Goal: Register for event/course

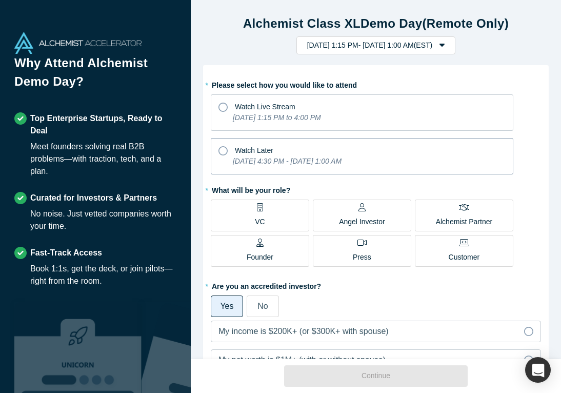
click at [253, 156] on p "[DATE] 4:30 PM - [DATE] 1:00 AM" at bounding box center [287, 161] width 109 height 11
click at [0, 0] on input "Watch Later [DATE] 4:30 PM - [DATE] 1:00 AM" at bounding box center [0, 0] width 0 height 0
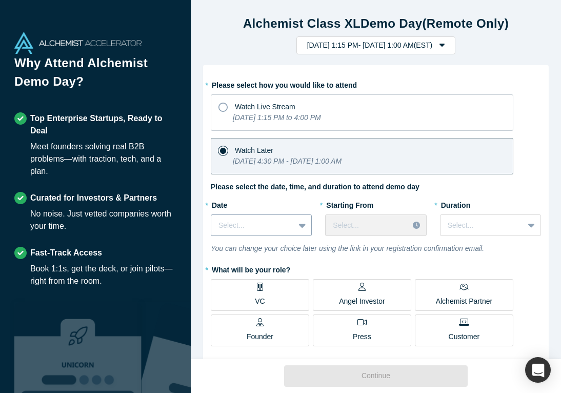
click at [276, 229] on div at bounding box center [253, 225] width 69 height 13
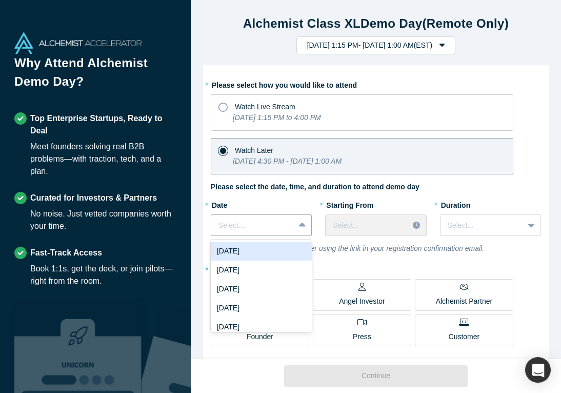
click at [272, 254] on div "[DATE]" at bounding box center [261, 251] width 101 height 19
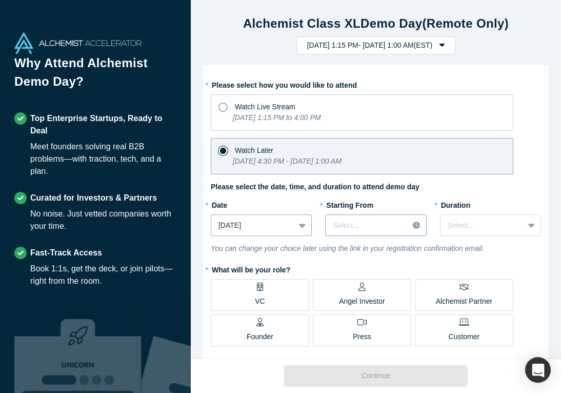
click at [366, 234] on div "Select..." at bounding box center [375, 225] width 101 height 22
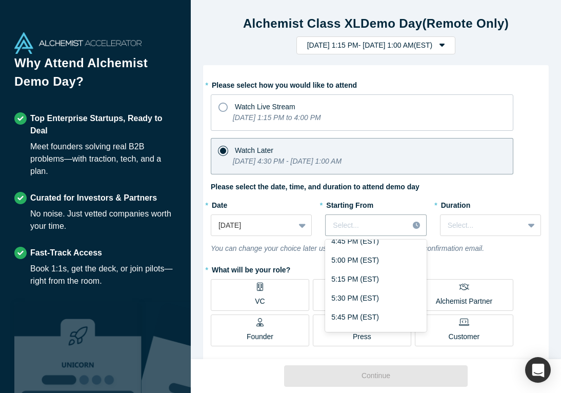
scroll to position [55, 0]
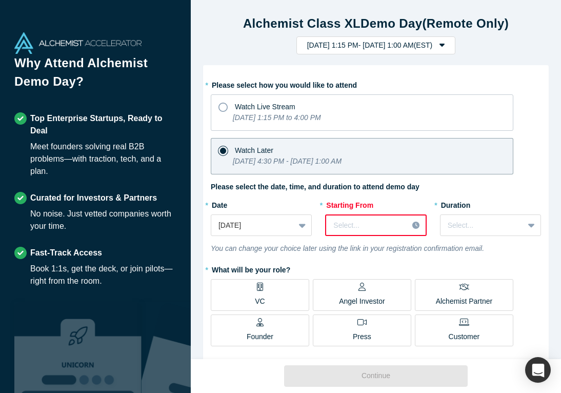
click at [383, 221] on div at bounding box center [367, 225] width 67 height 13
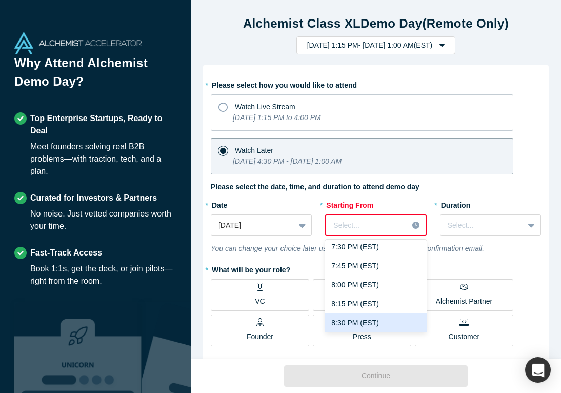
scroll to position [267, 0]
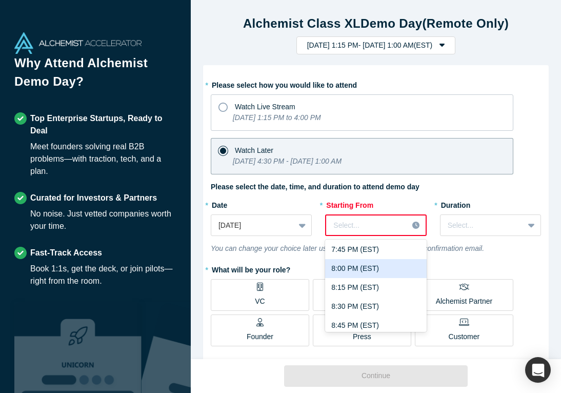
click at [383, 271] on div "8:00 PM (EST)" at bounding box center [375, 268] width 101 height 19
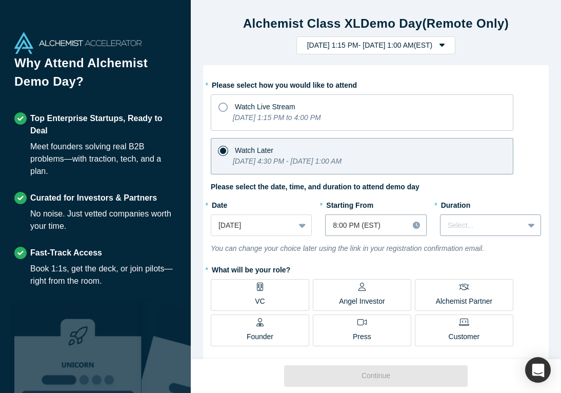
click at [473, 231] on div at bounding box center [482, 225] width 69 height 13
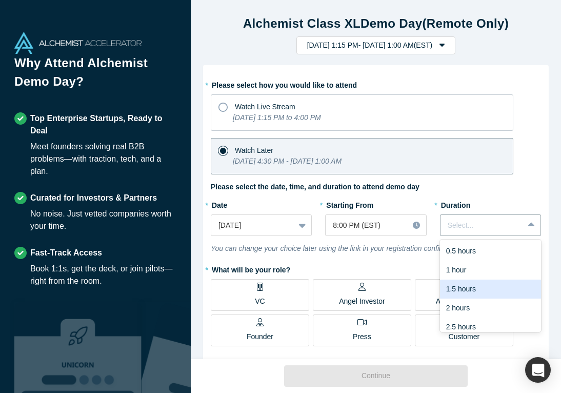
click at [483, 288] on div "1.5 hours" at bounding box center [490, 289] width 101 height 19
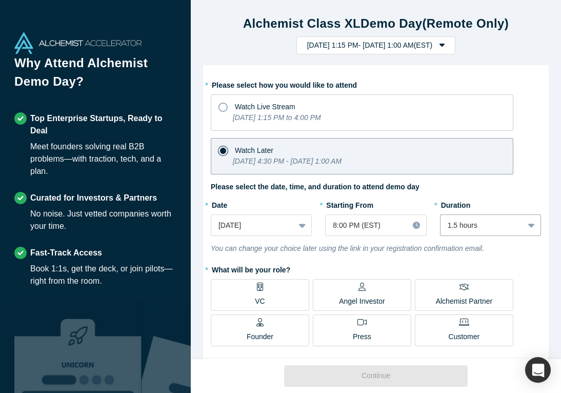
click at [270, 290] on label "VC" at bounding box center [260, 295] width 99 height 32
click at [0, 0] on input "VC" at bounding box center [0, 0] width 0 height 0
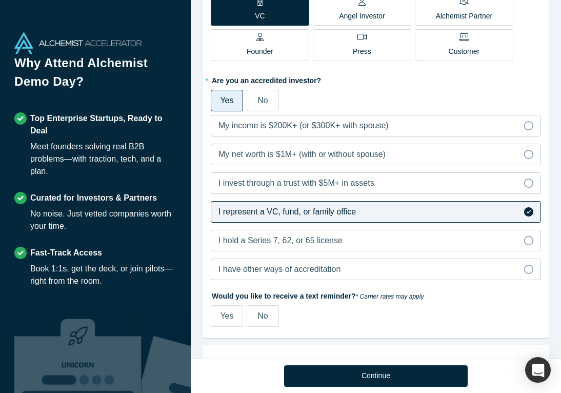
scroll to position [296, 0]
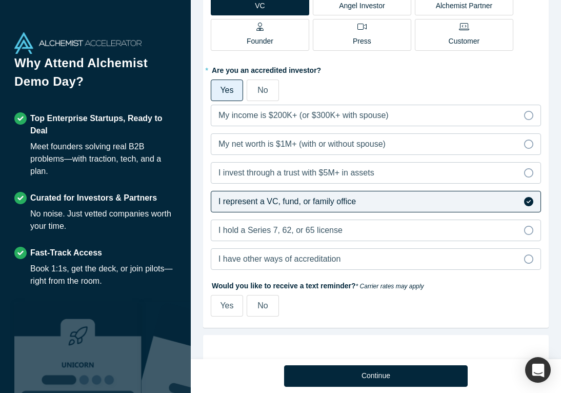
click at [258, 301] on span "No" at bounding box center [263, 305] width 10 height 9
click at [0, 0] on input "No" at bounding box center [0, 0] width 0 height 0
click at [212, 301] on label "Yes" at bounding box center [227, 306] width 32 height 22
click at [0, 0] on input "Yes" at bounding box center [0, 0] width 0 height 0
select select "US"
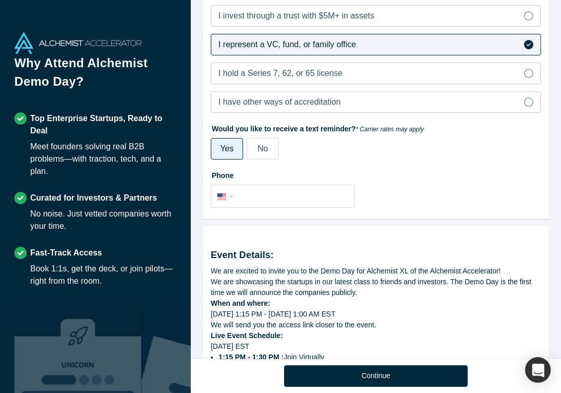
scroll to position [508, 0]
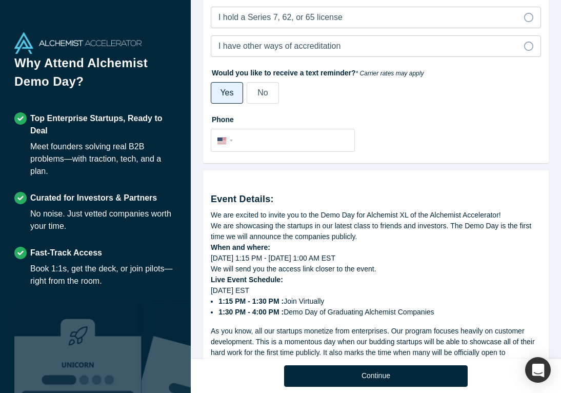
click at [262, 99] on label "No" at bounding box center [263, 93] width 32 height 22
click at [0, 0] on input "No" at bounding box center [0, 0] width 0 height 0
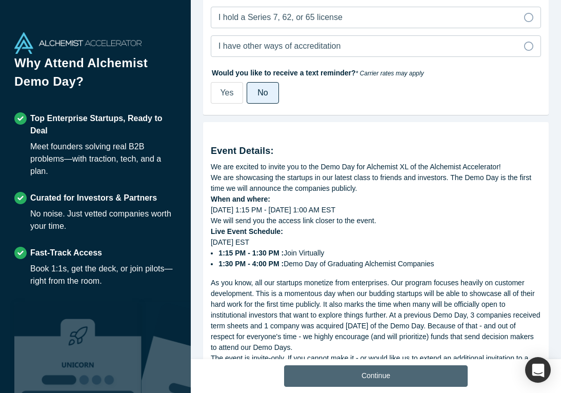
click at [351, 377] on button "Continue" at bounding box center [376, 376] width 184 height 22
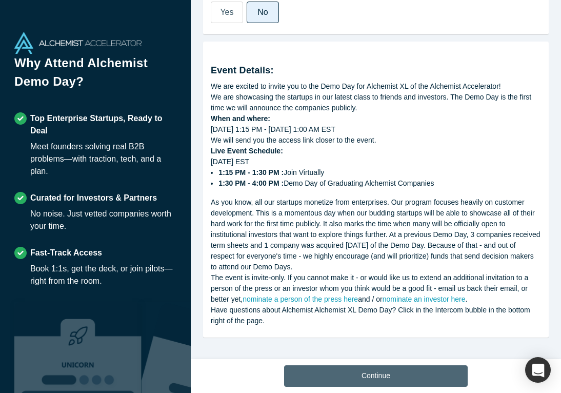
scroll to position [420, 0]
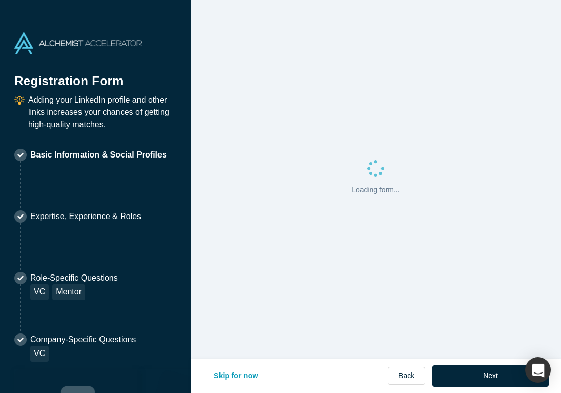
select select "US"
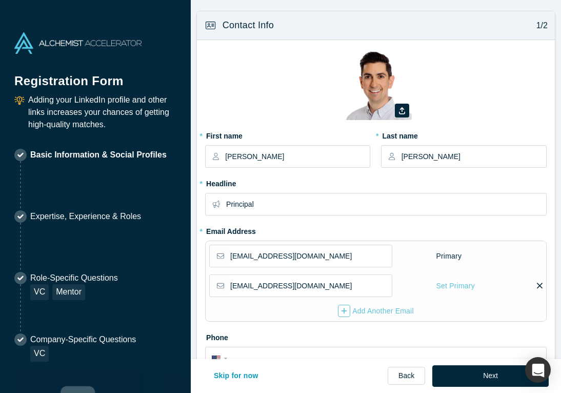
type input "[GEOGRAPHIC_DATA], [GEOGRAPHIC_DATA], [GEOGRAPHIC_DATA]"
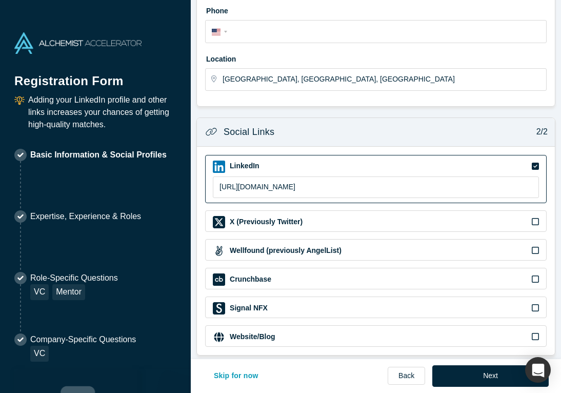
scroll to position [338, 0]
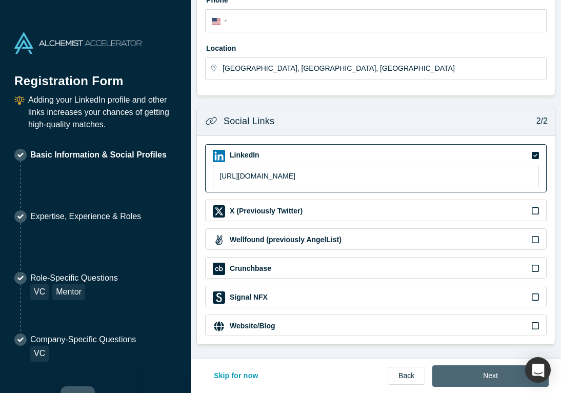
click at [481, 378] on button "Next" at bounding box center [491, 376] width 116 height 22
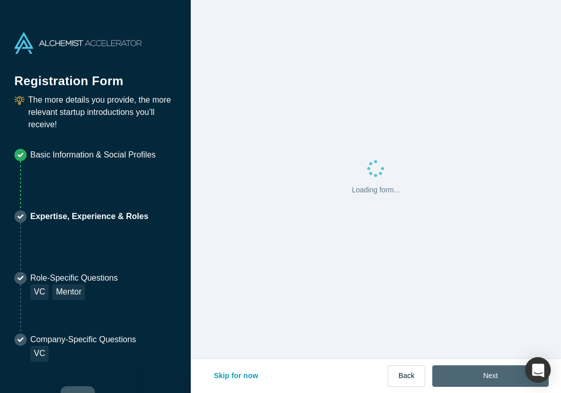
scroll to position [0, 0]
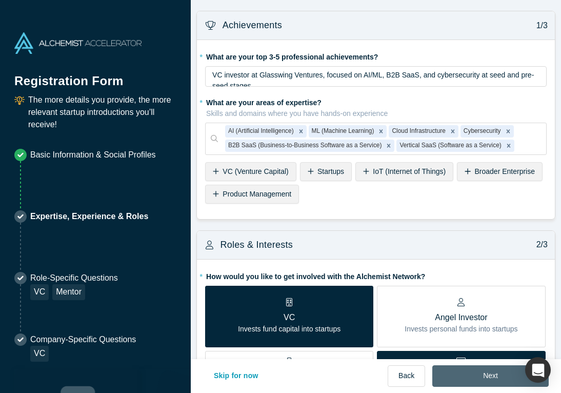
click at [480, 374] on button "Next" at bounding box center [491, 376] width 116 height 22
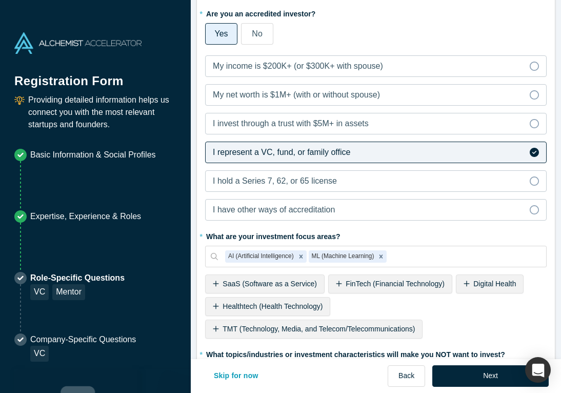
scroll to position [524, 0]
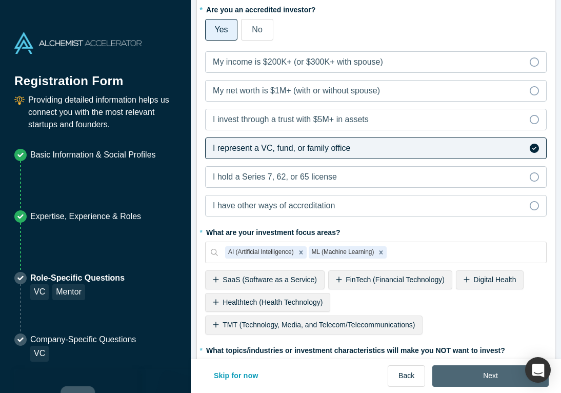
click at [459, 370] on button "Next" at bounding box center [491, 376] width 116 height 22
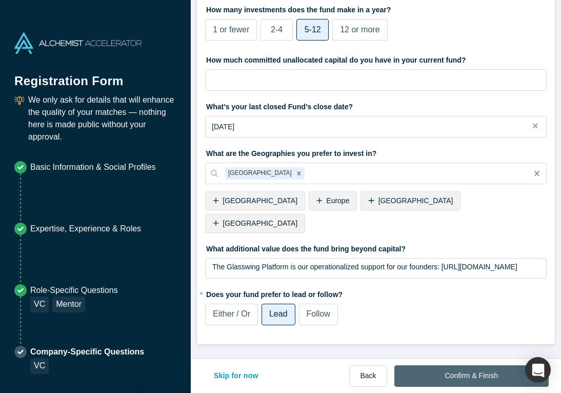
scroll to position [0, 0]
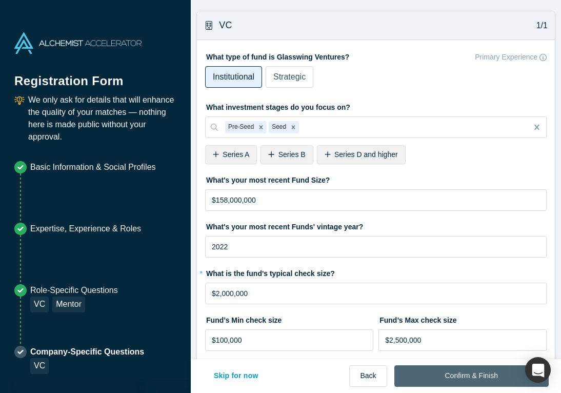
click at [459, 370] on button "Confirm & Finish" at bounding box center [472, 376] width 154 height 22
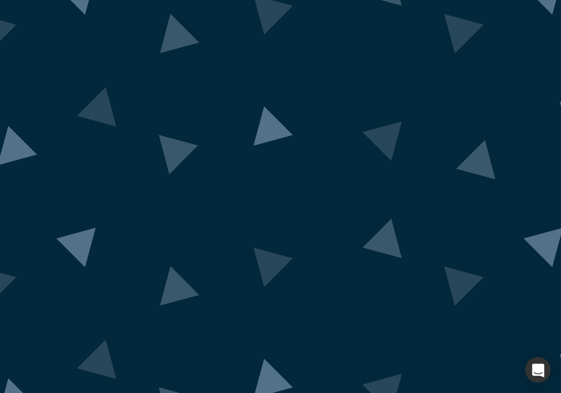
drag, startPoint x: 451, startPoint y: 363, endPoint x: 447, endPoint y: 374, distance: 11.2
click at [447, 374] on img at bounding box center [280, 196] width 961 height 471
